Goal: Find contact information: Find contact information

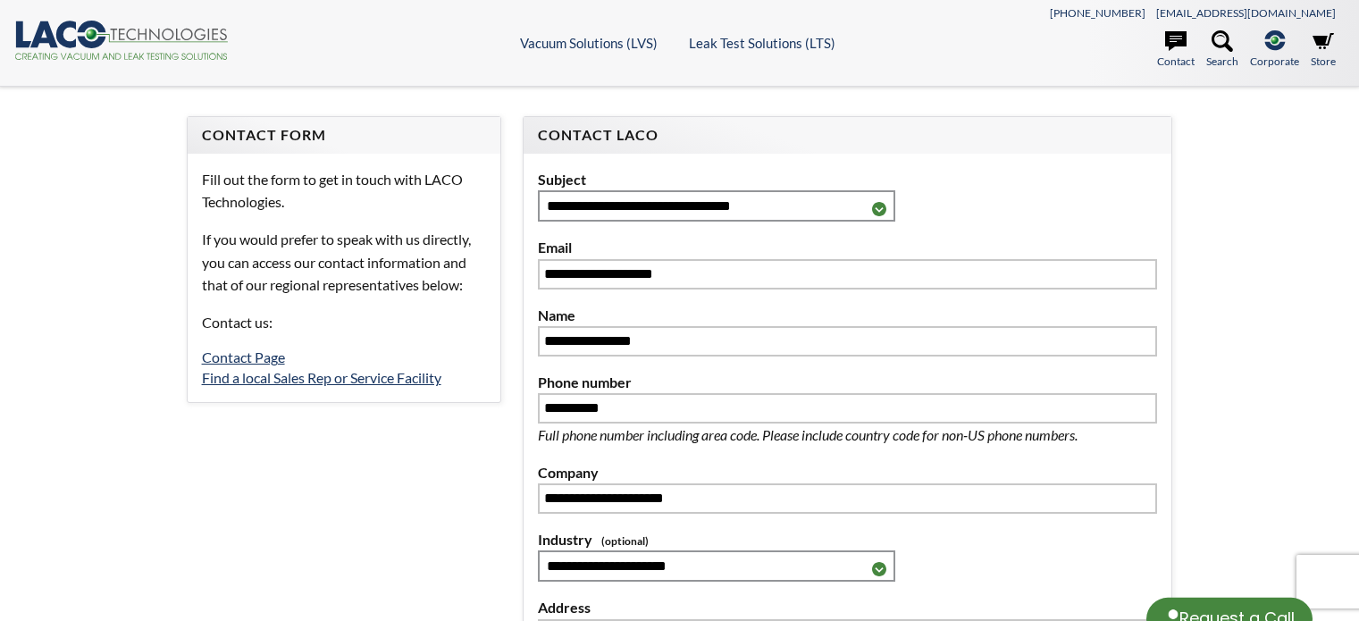
select select "**********"
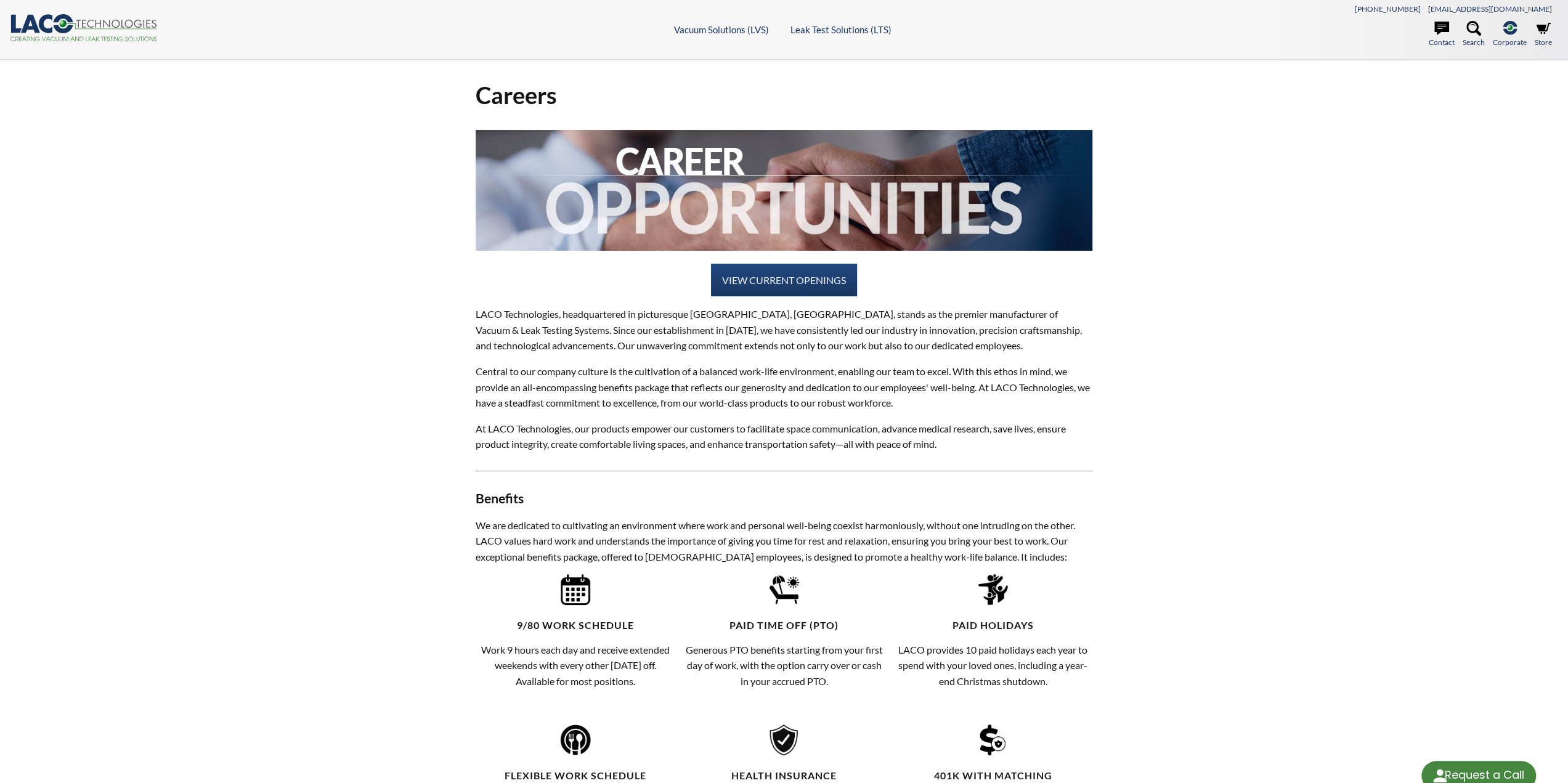
select select "Language Translate Widget"
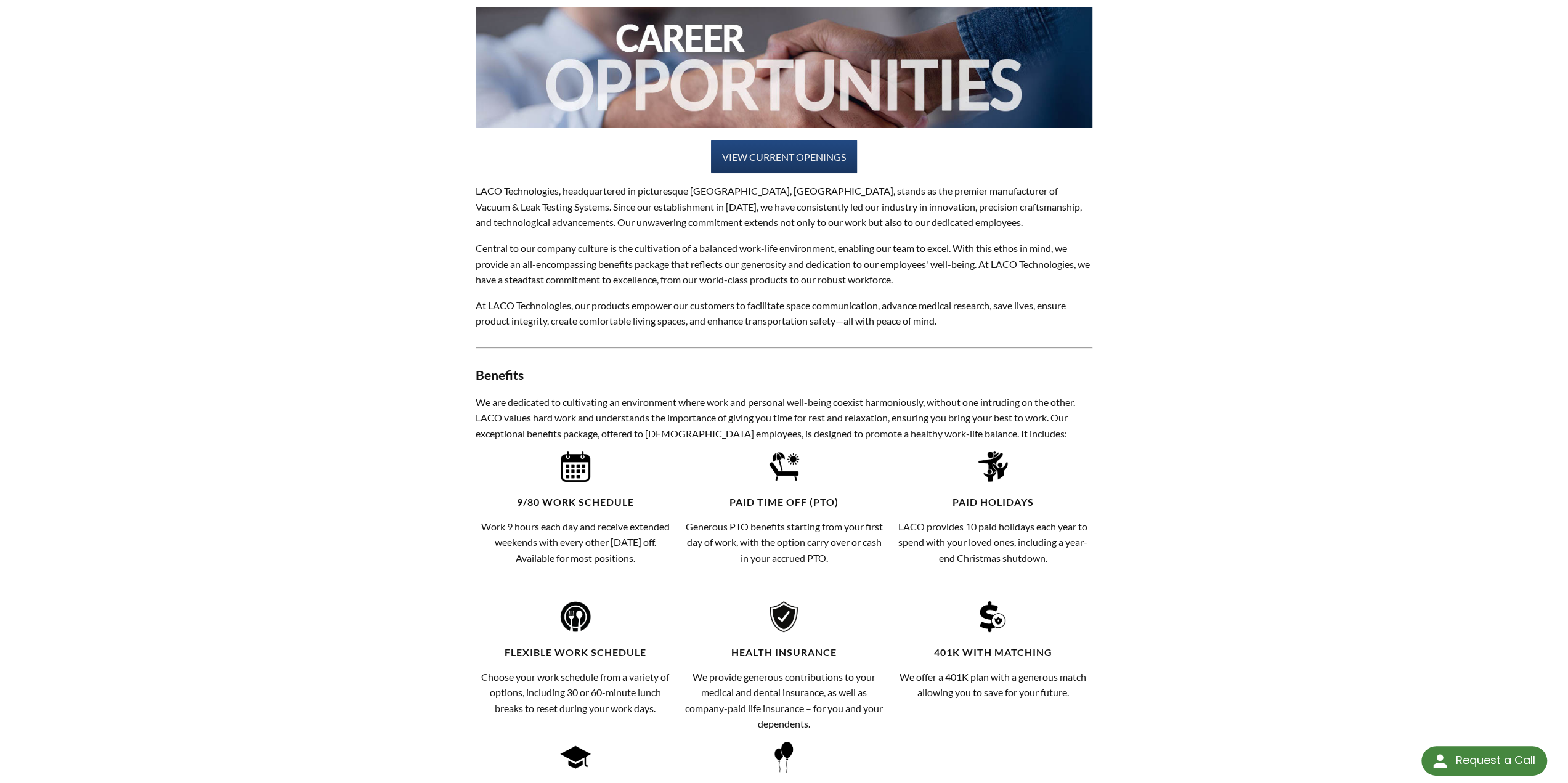
scroll to position [185, 0]
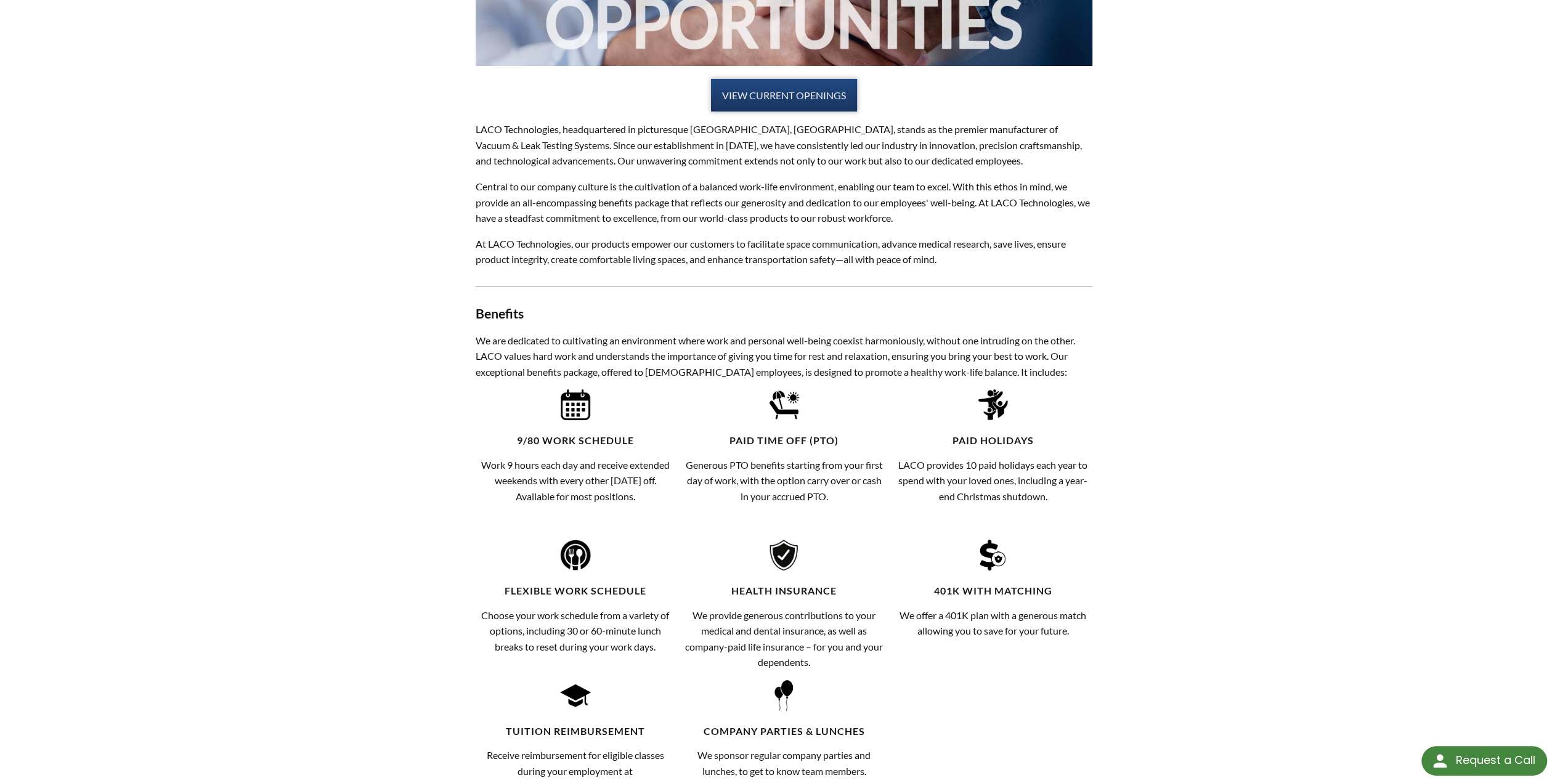
click at [748, 101] on link "VIEW CURRENT OPENINGS" at bounding box center [784, 95] width 146 height 33
drag, startPoint x: 714, startPoint y: 462, endPoint x: 707, endPoint y: 462, distance: 7.0
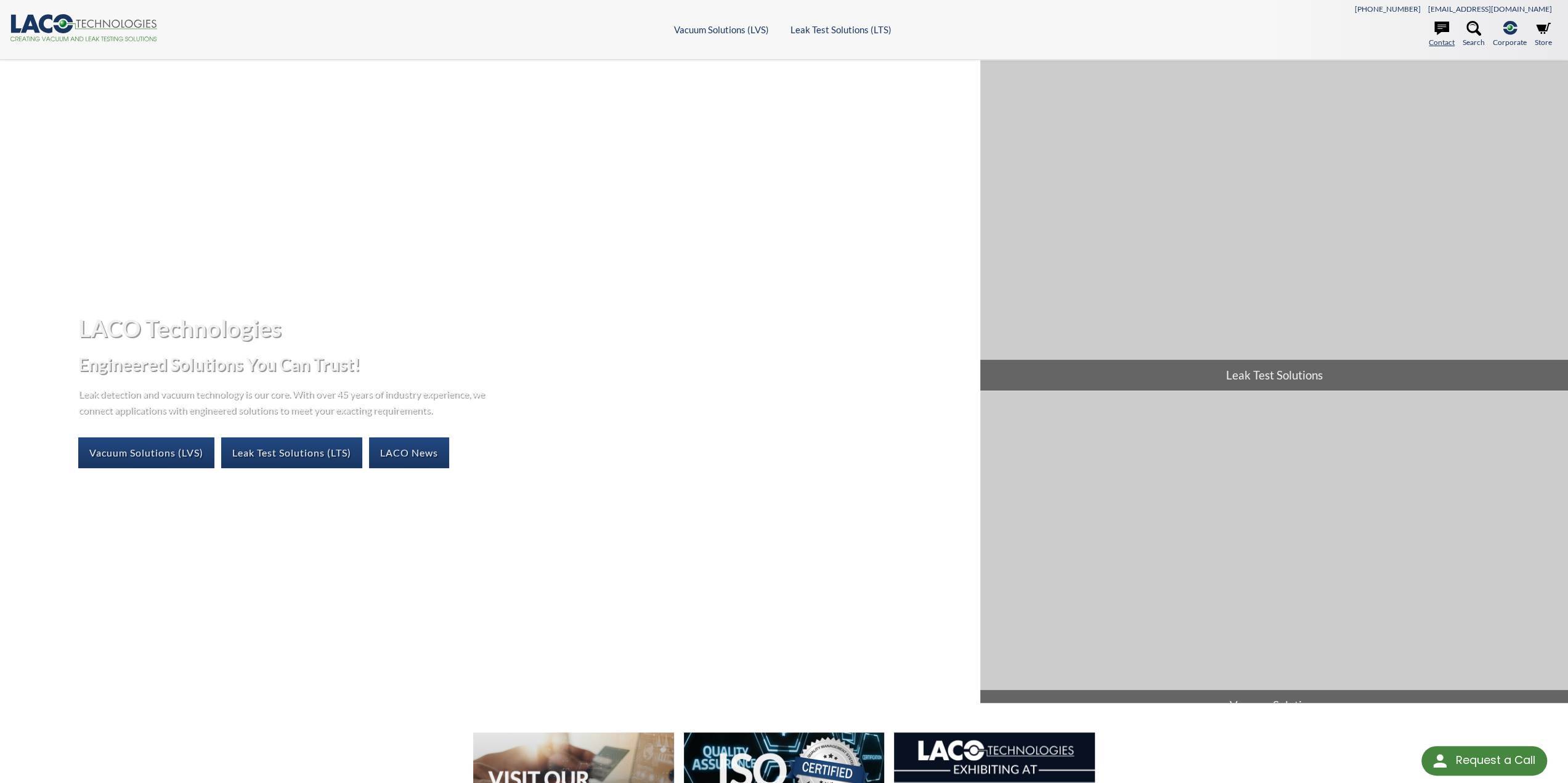
click at [1438, 42] on link "Contact" at bounding box center [1442, 34] width 26 height 27
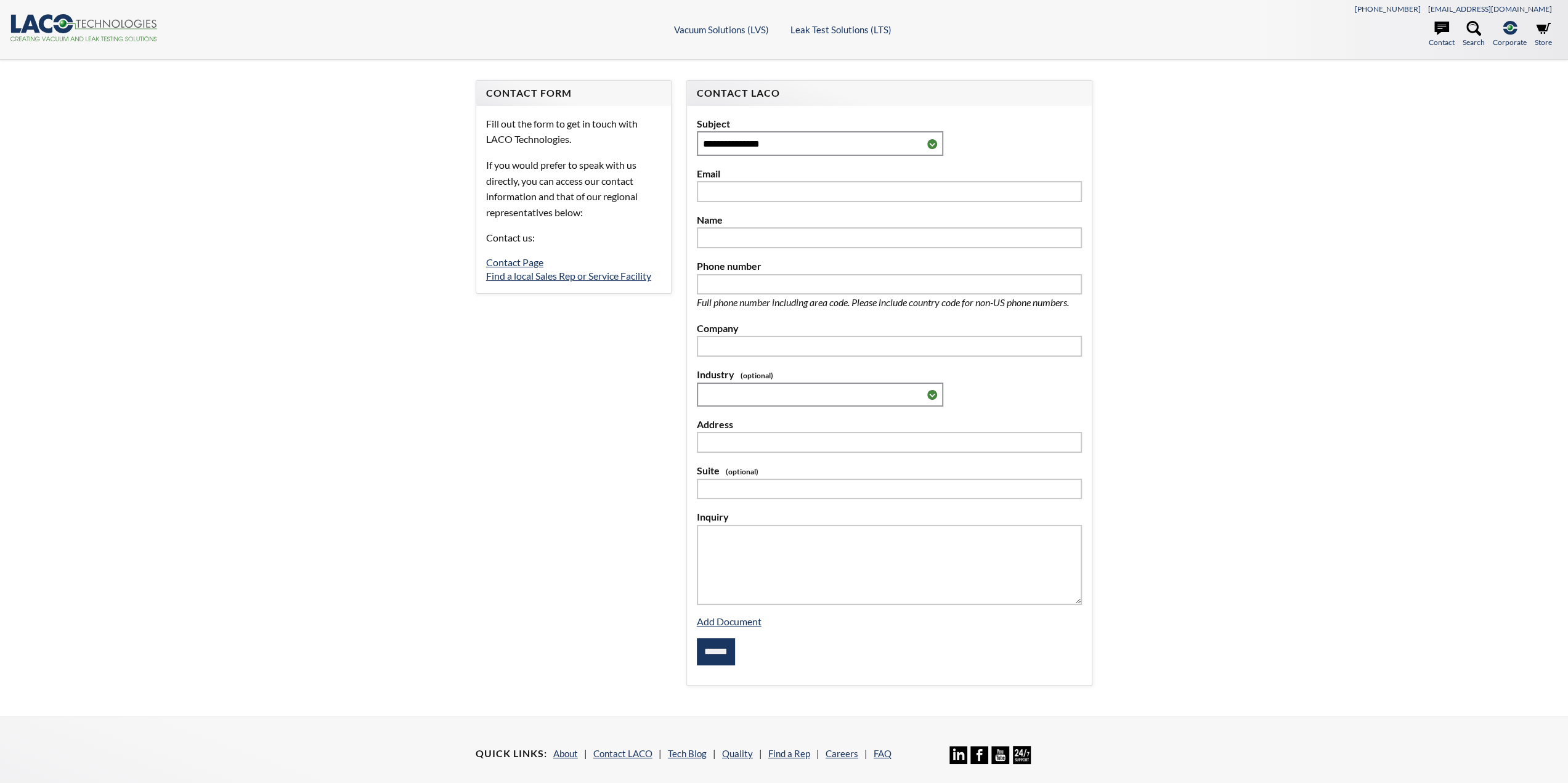
select select "Language Translate Widget"
click at [503, 262] on link "Contact Page" at bounding box center [514, 262] width 57 height 12
select select "Language Translate Widget"
click at [556, 277] on link "Find a local Sales Rep or Service Facility" at bounding box center [568, 275] width 165 height 12
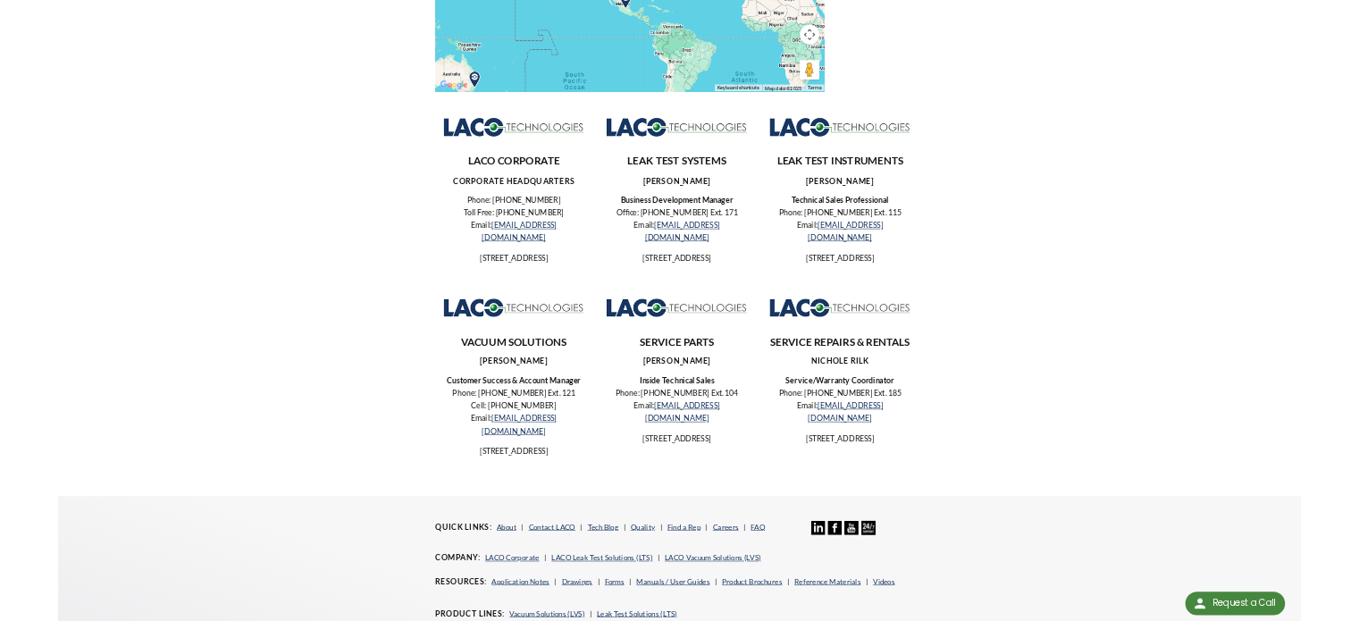
scroll to position [381, 0]
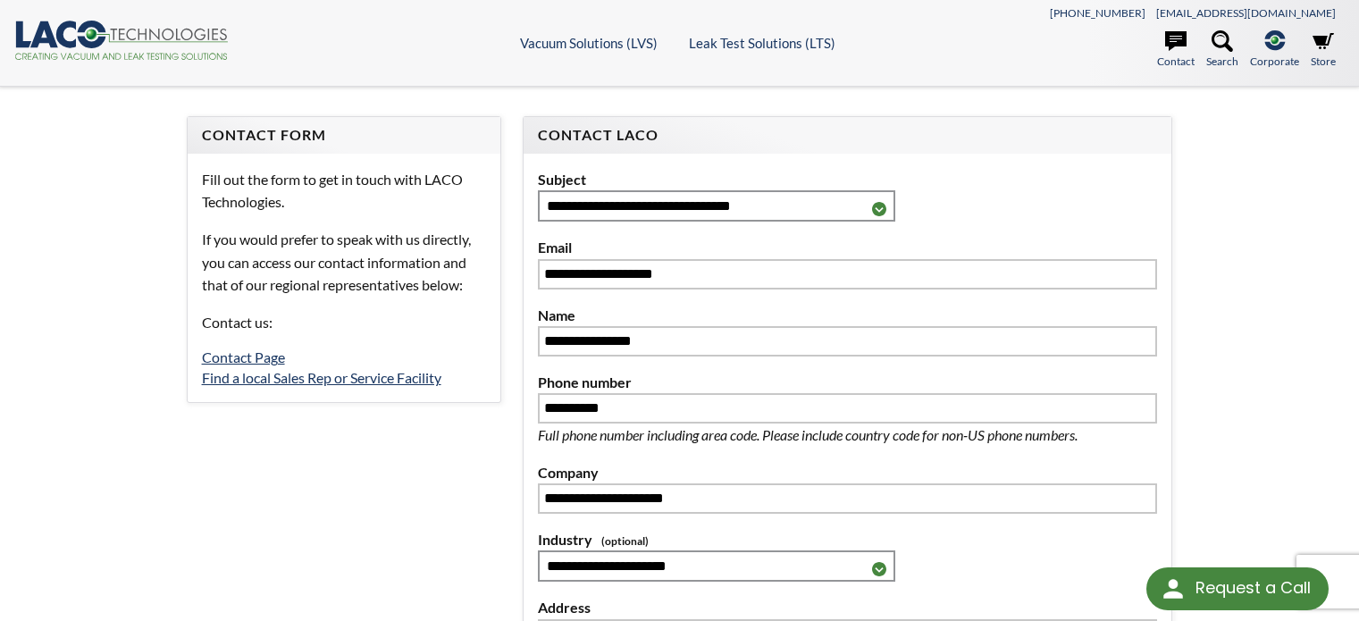
select select "**********"
